Goal: Check status: Check status

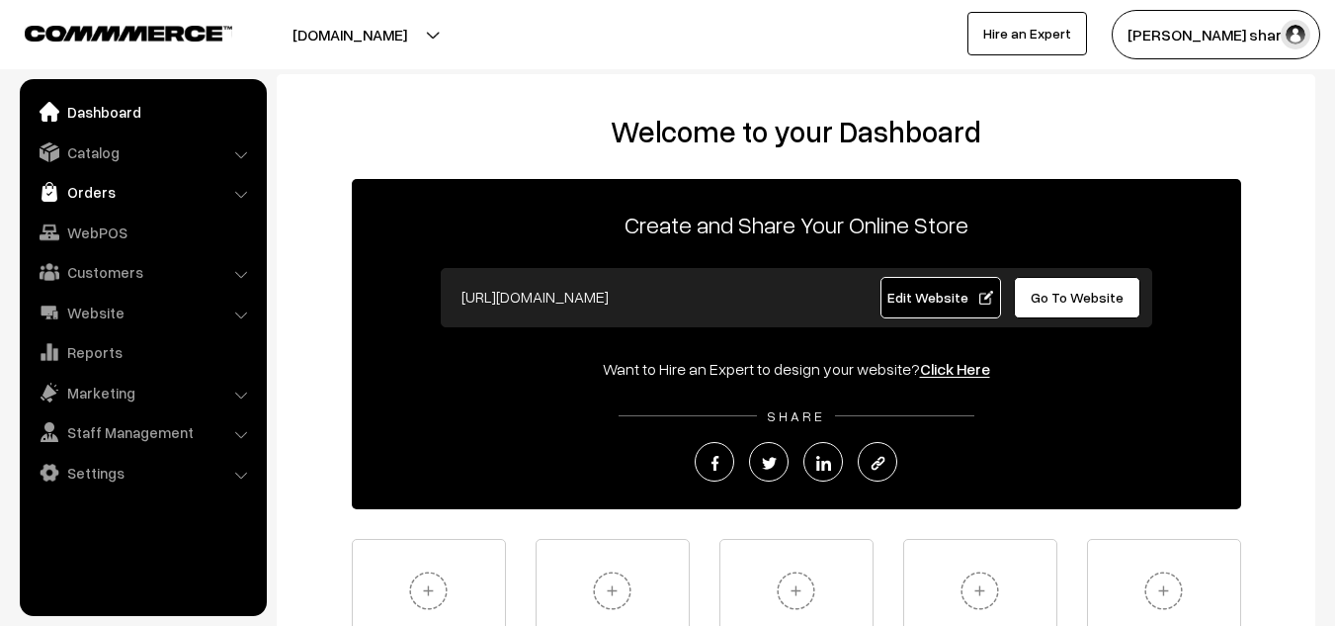
click at [110, 192] on link "Orders" at bounding box center [142, 192] width 235 height 36
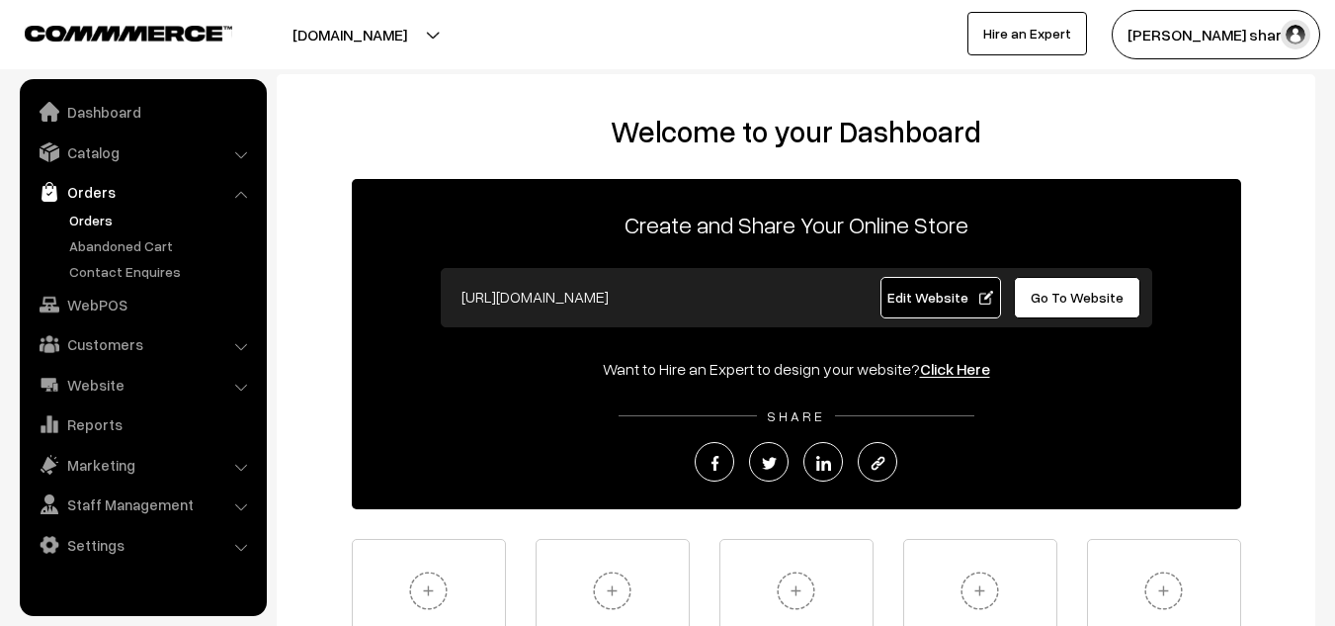
click at [102, 213] on link "Orders" at bounding box center [162, 219] width 196 height 21
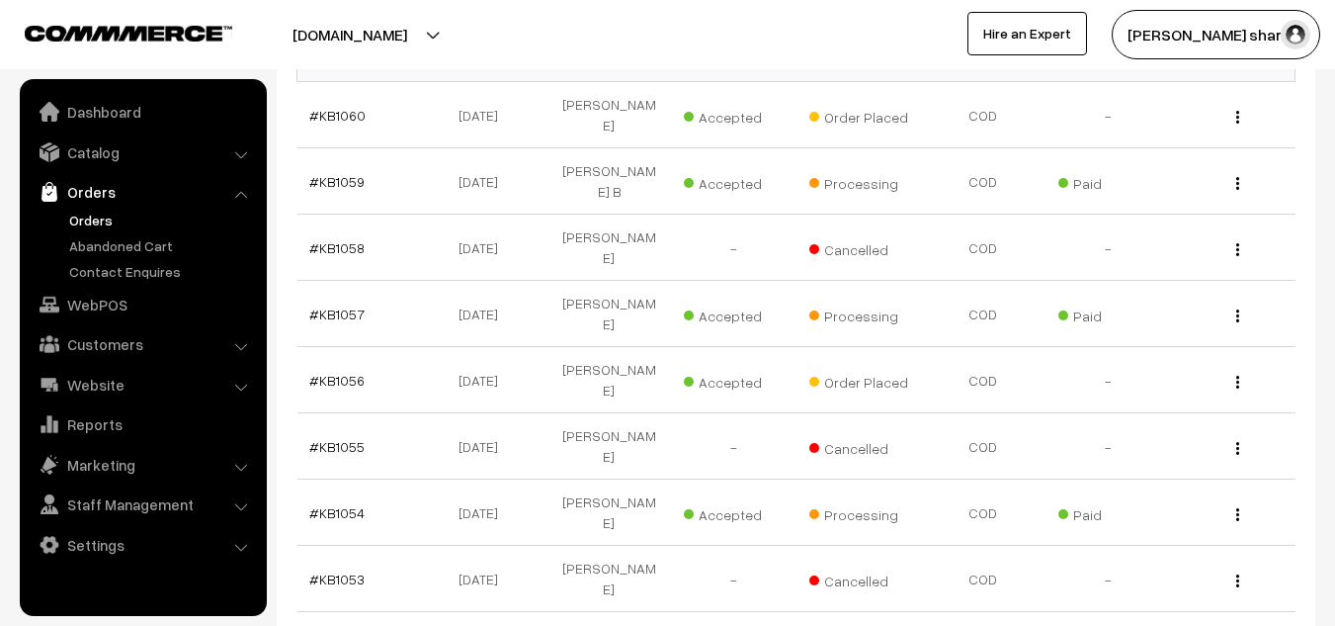
scroll to position [586, 0]
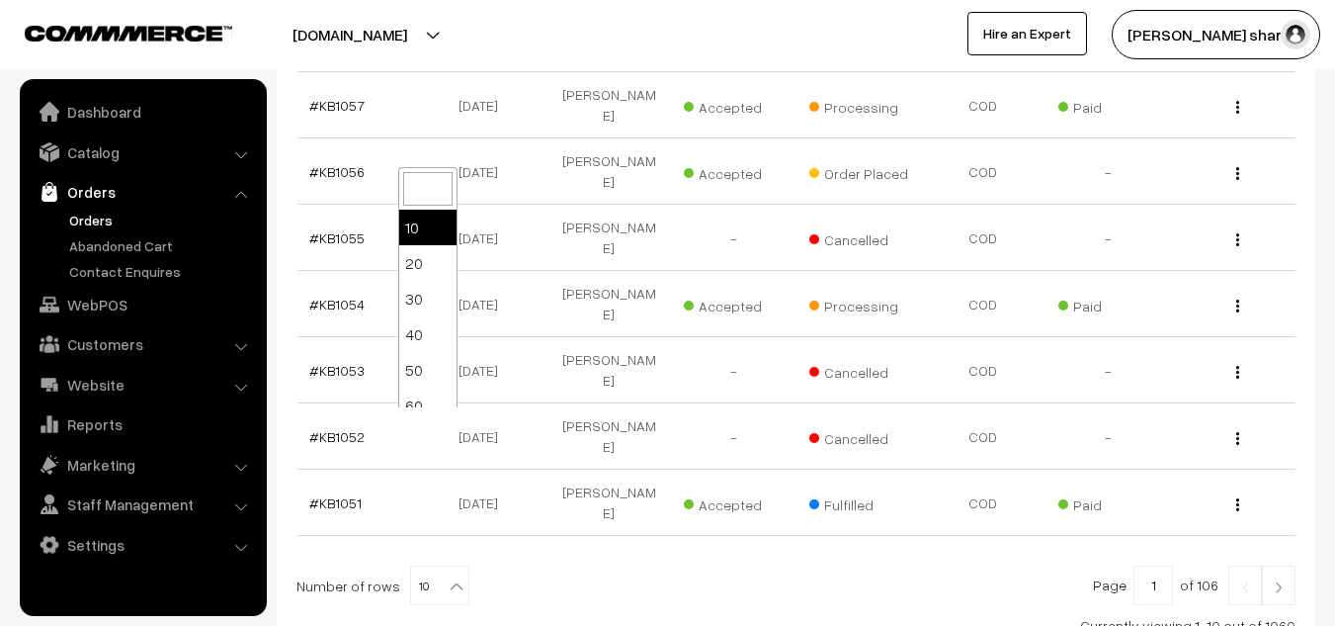
click at [447, 576] on b at bounding box center [457, 586] width 20 height 20
select select "100"
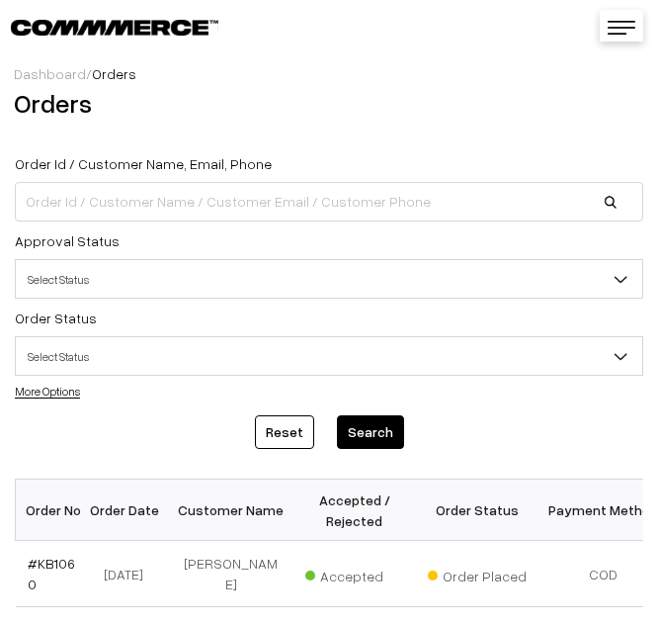
click at [423, 393] on div "Order Id / Customer Name, Email, Phone Approval Status Select Status Awaiting A…" at bounding box center [329, 275] width 658 height 249
drag, startPoint x: 423, startPoint y: 393, endPoint x: 893, endPoint y: 644, distance: 533.1
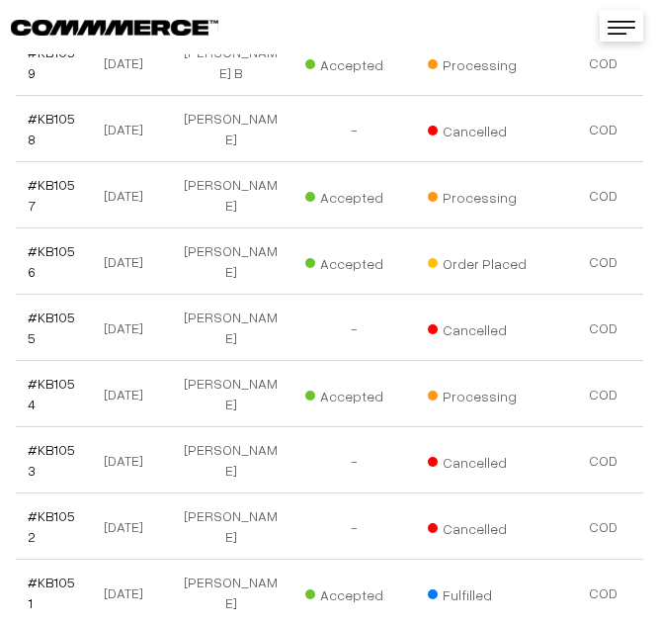
click at [366, 476] on td "-" at bounding box center [354, 460] width 123 height 66
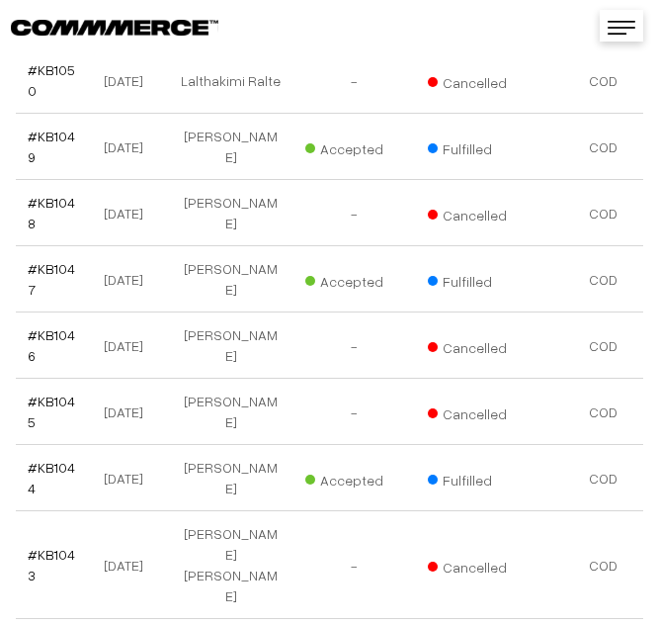
click at [366, 476] on span "Accepted" at bounding box center [354, 477] width 99 height 26
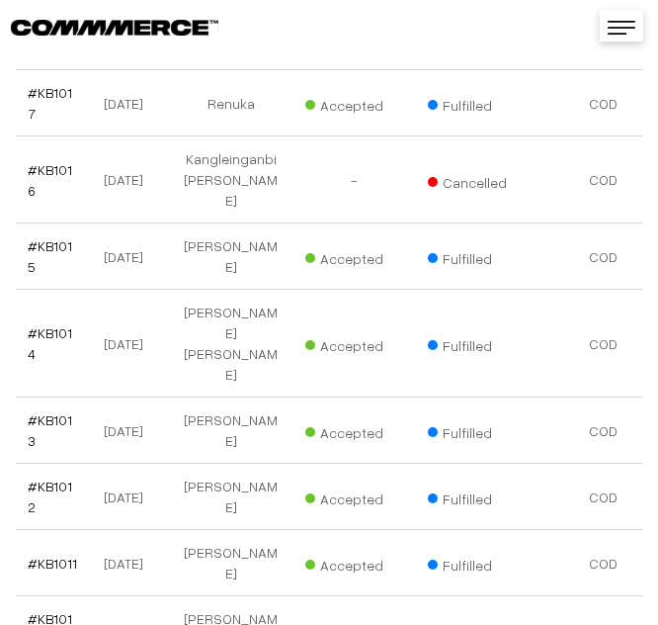
scroll to position [3401, 0]
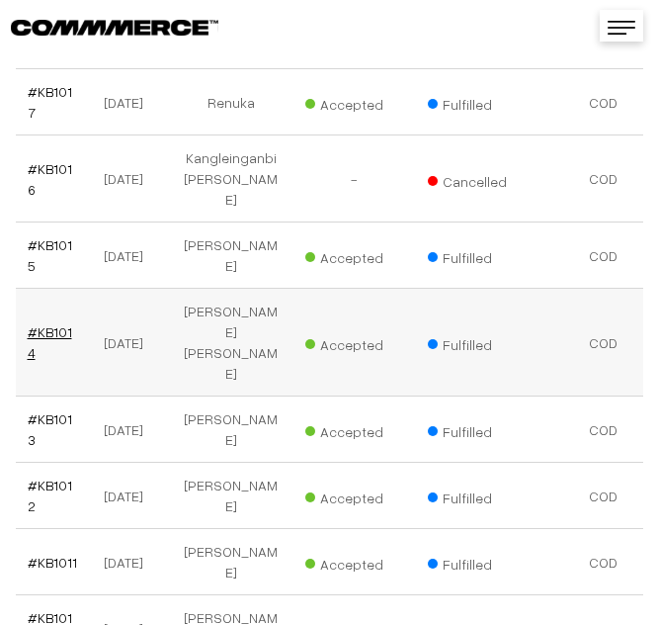
click at [55, 323] on link "#KB1014" at bounding box center [50, 342] width 44 height 38
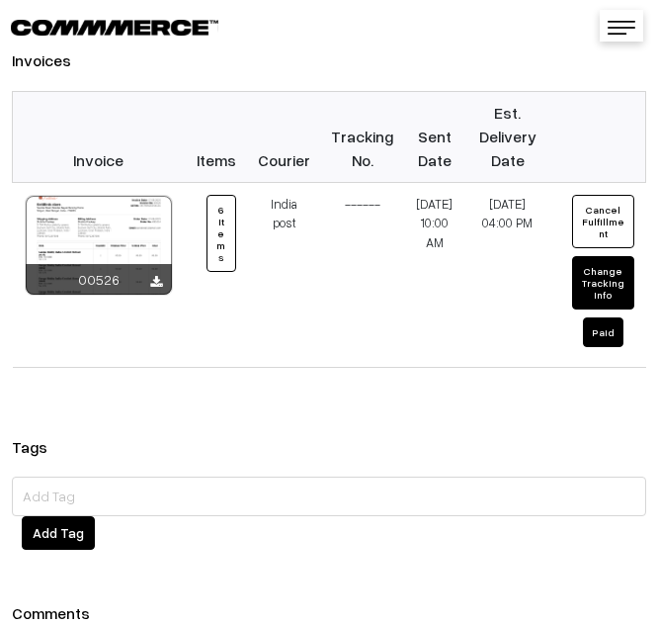
scroll to position [2423, 0]
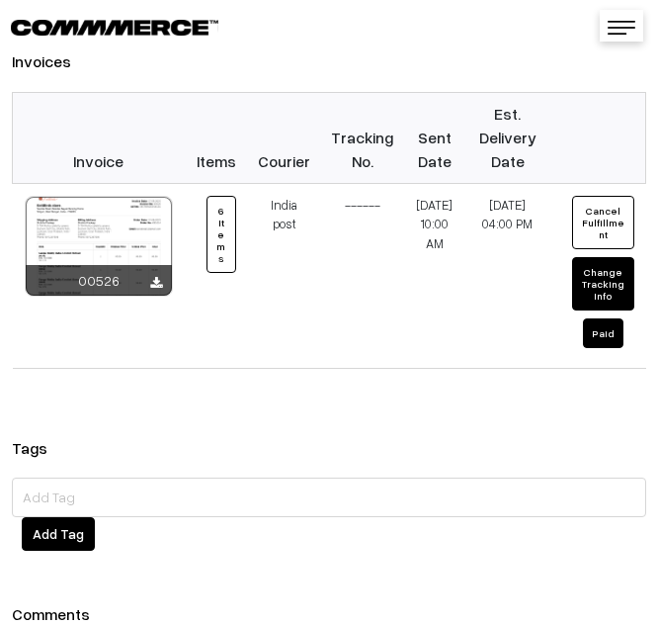
click at [426, 259] on div "Invoices Invoice Items Courier Tracking No. Sent Date Est. Delivery Date 00526 ×" at bounding box center [329, 218] width 658 height 371
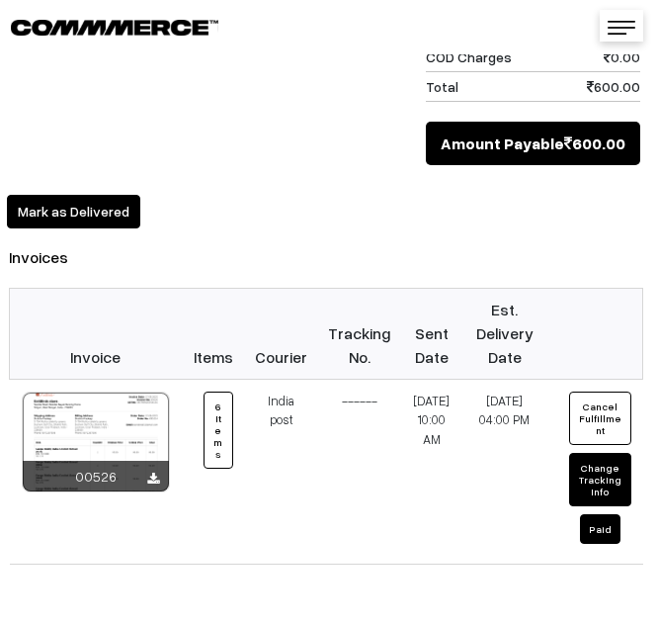
scroll to position [2200, 0]
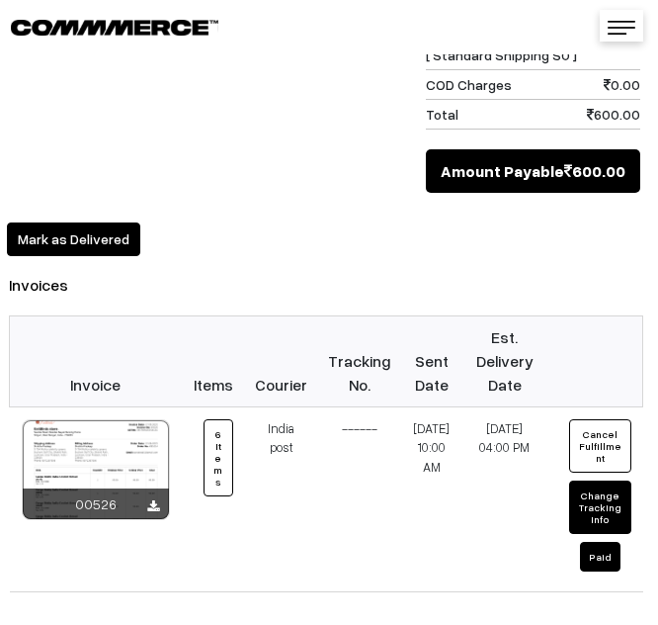
click at [415, 37] on div at bounding box center [329, 24] width 648 height 28
click at [306, 276] on h3 "Invoices" at bounding box center [326, 285] width 634 height 19
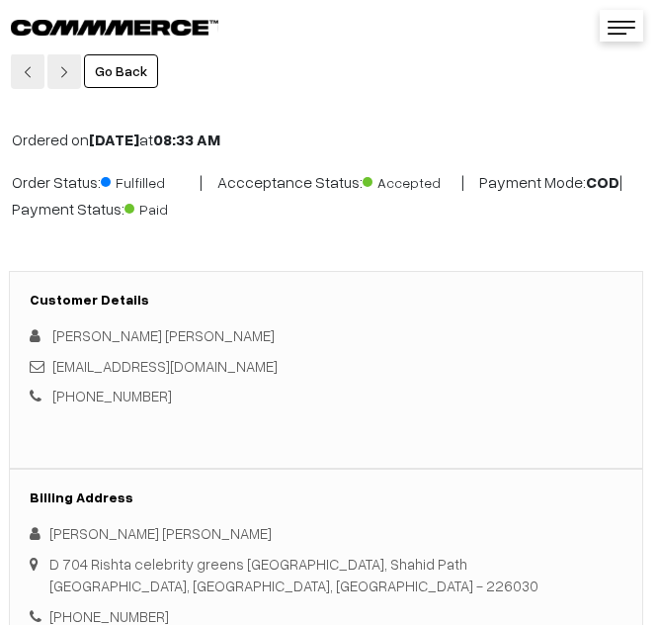
scroll to position [0, 0]
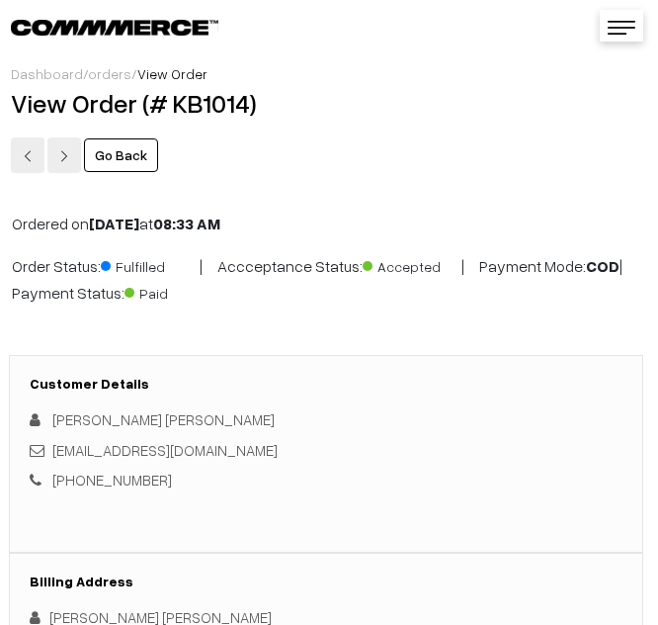
click at [136, 156] on link "Go Back" at bounding box center [121, 155] width 74 height 34
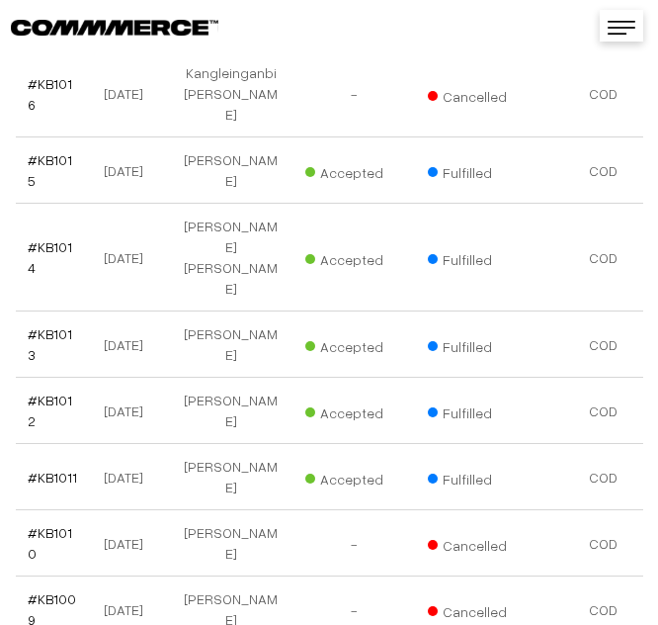
scroll to position [3519, 0]
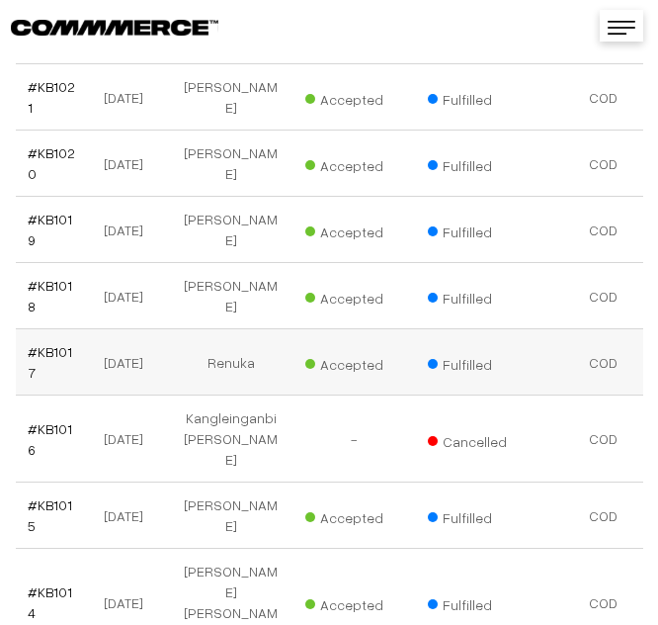
click at [385, 329] on td "Accepted" at bounding box center [354, 362] width 123 height 66
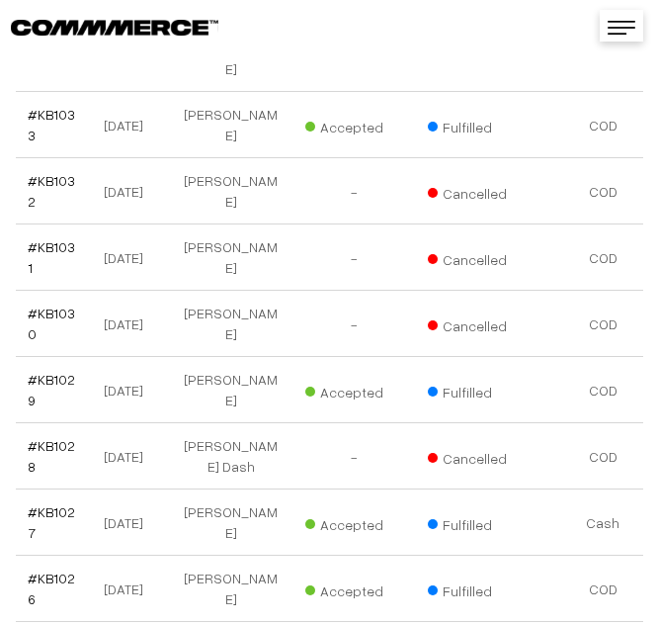
scroll to position [2318, 0]
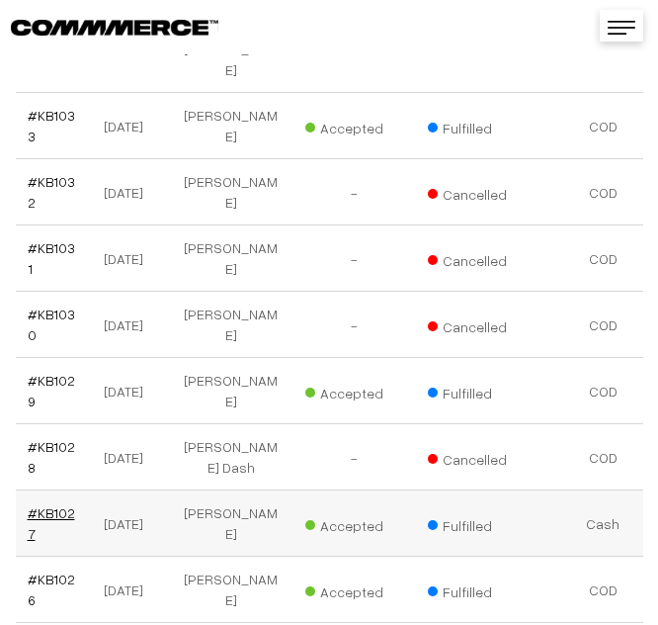
click at [62, 504] on link "#KB1027" at bounding box center [51, 523] width 47 height 38
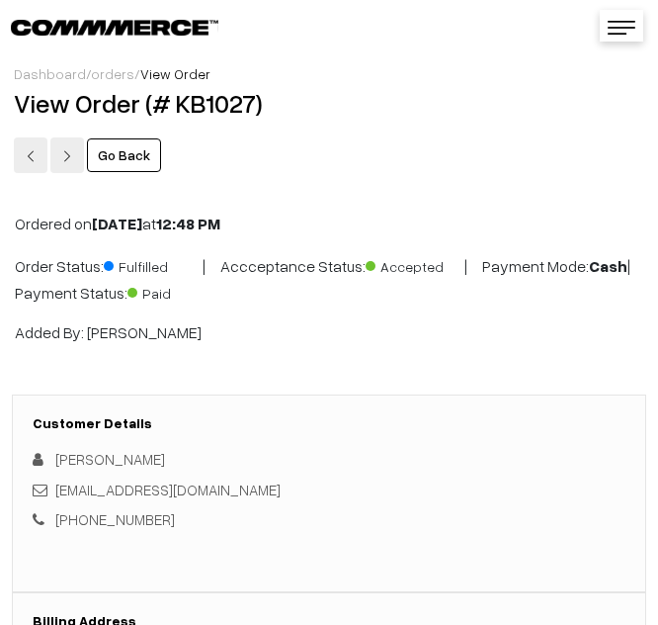
click at [128, 156] on link "Go Back" at bounding box center [124, 155] width 74 height 34
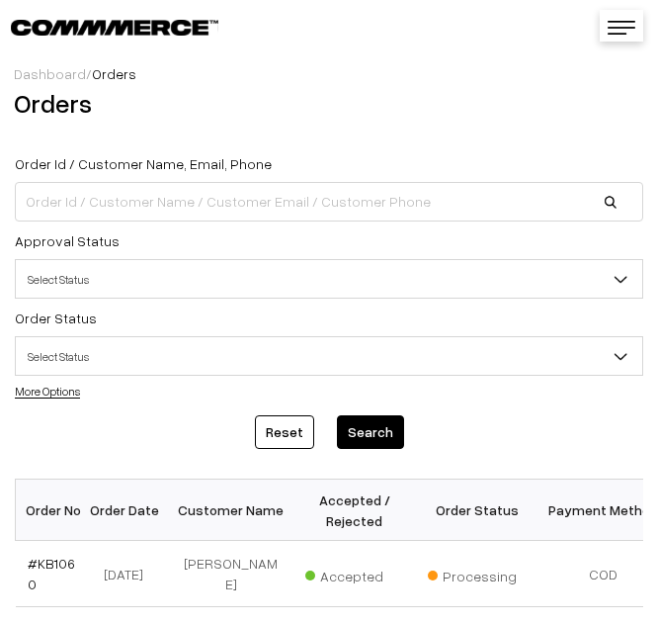
click at [128, 156] on label "Order Id / Customer Name, Email, Phone" at bounding box center [143, 163] width 257 height 21
